Goal: Find specific page/section: Find specific page/section

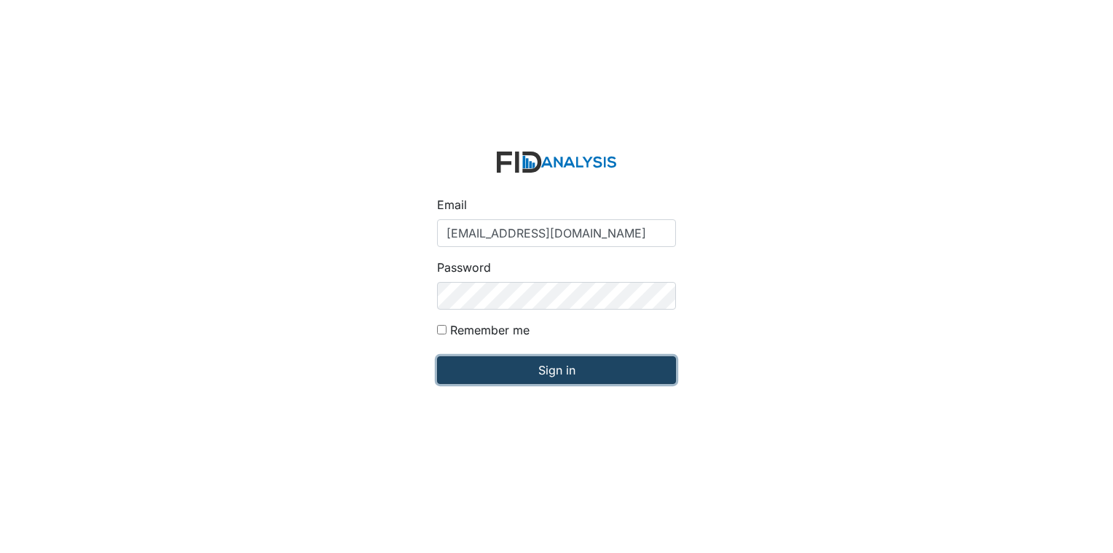
click at [592, 363] on input "Sign in" at bounding box center [556, 370] width 239 height 28
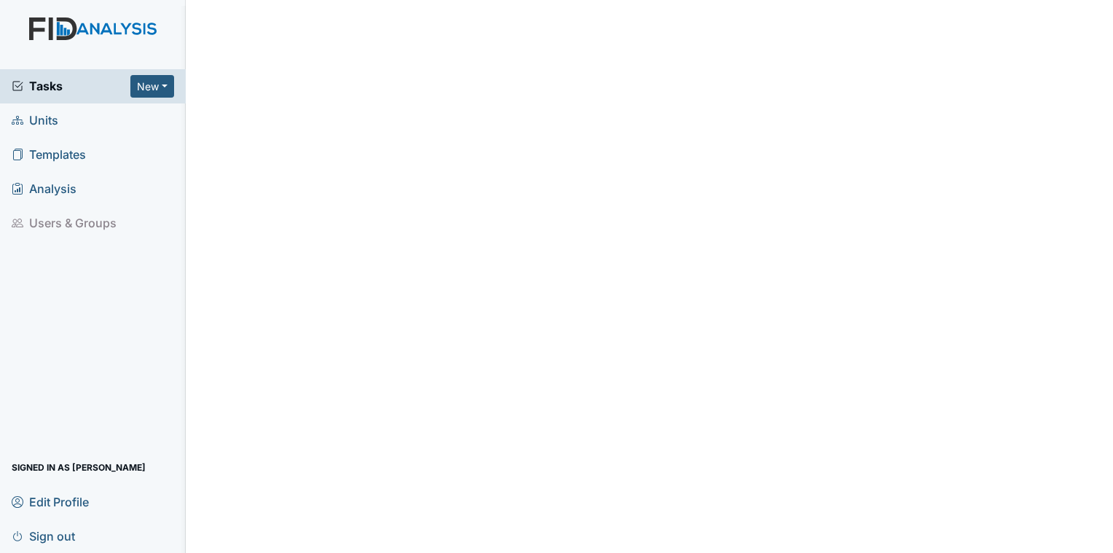
click at [57, 122] on span "Units" at bounding box center [35, 120] width 47 height 23
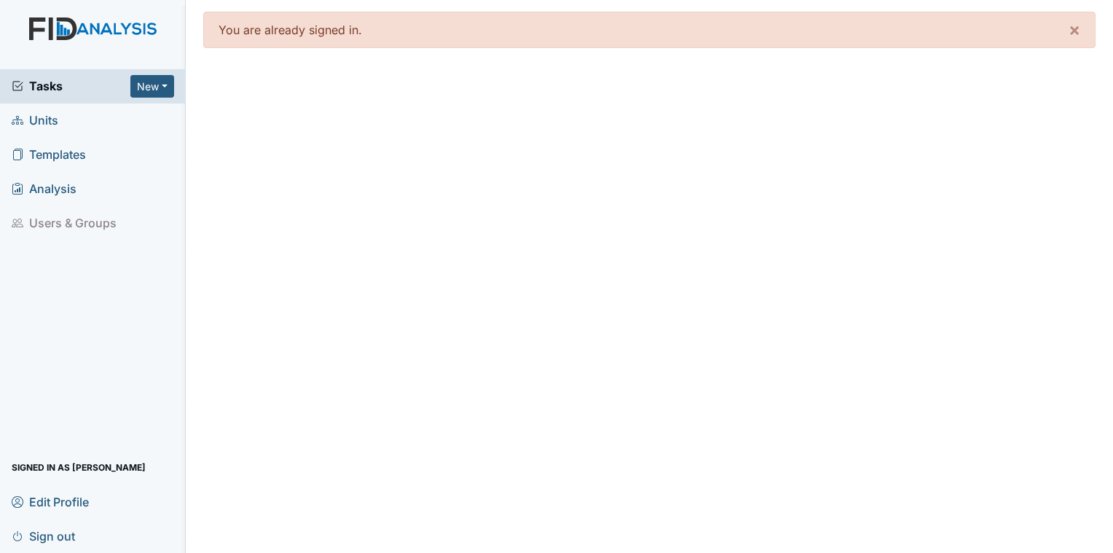
click at [42, 131] on link "Units" at bounding box center [93, 120] width 186 height 34
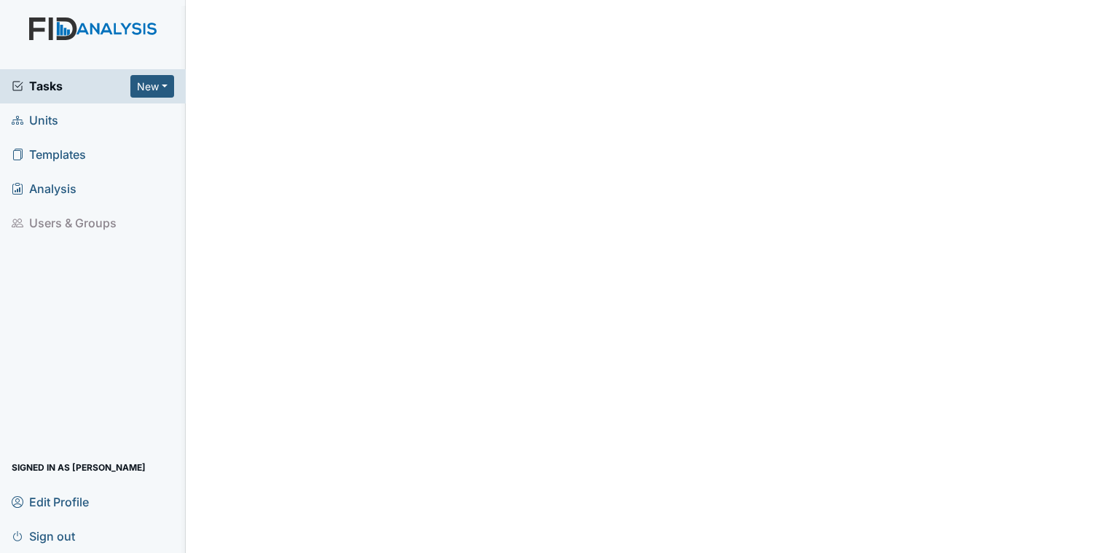
click at [65, 106] on link "Units" at bounding box center [93, 120] width 186 height 34
